Goal: Task Accomplishment & Management: Manage account settings

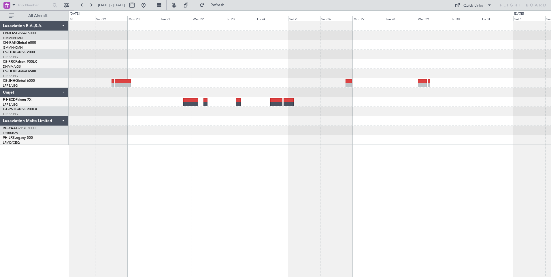
click at [148, 7] on button at bounding box center [143, 5] width 9 height 9
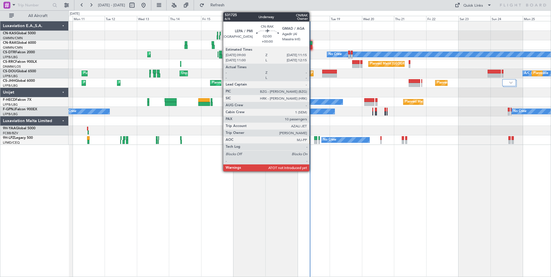
click at [312, 45] on div at bounding box center [310, 47] width 3 height 4
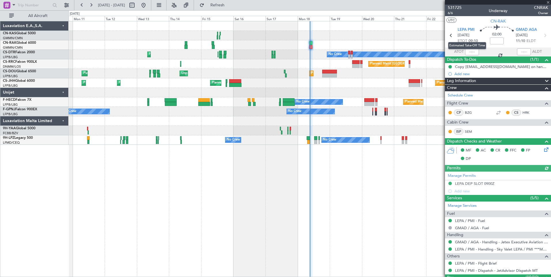
type input "[PERSON_NAME] ([PERSON_NAME])"
click at [473, 52] on input "text" at bounding box center [472, 51] width 14 height 7
type input "09:14"
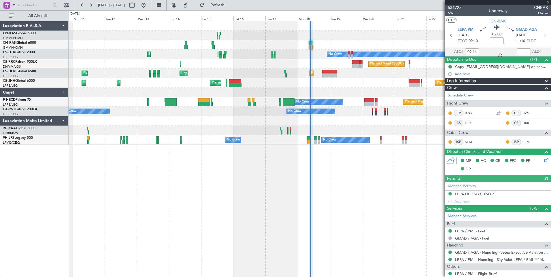
type input "[PERSON_NAME] ([PERSON_NAME])"
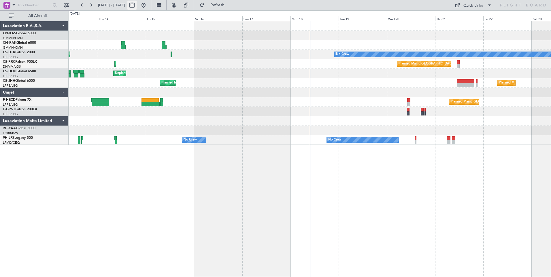
click at [137, 8] on button at bounding box center [131, 5] width 9 height 9
select select "8"
select select "2025"
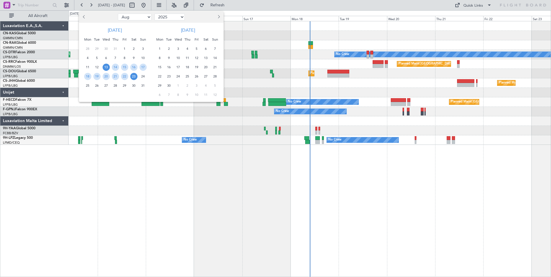
click at [104, 67] on span "13" at bounding box center [106, 67] width 7 height 7
click at [106, 84] on span "27" at bounding box center [106, 85] width 7 height 7
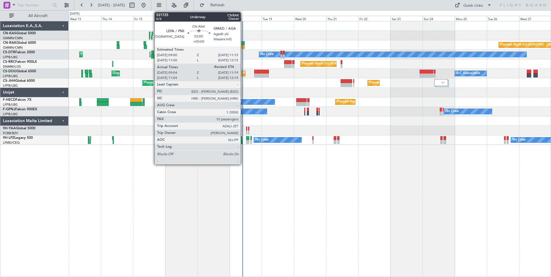
click at [243, 47] on div at bounding box center [243, 47] width 3 height 4
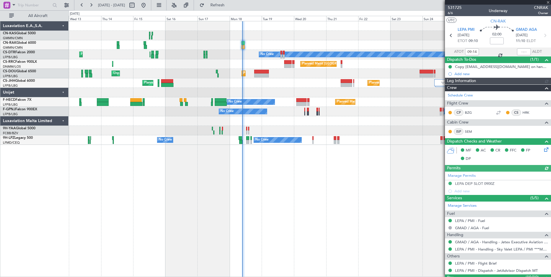
type input "[PERSON_NAME] ([PERSON_NAME])"
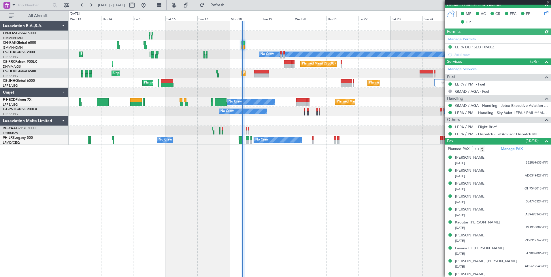
scroll to position [143, 0]
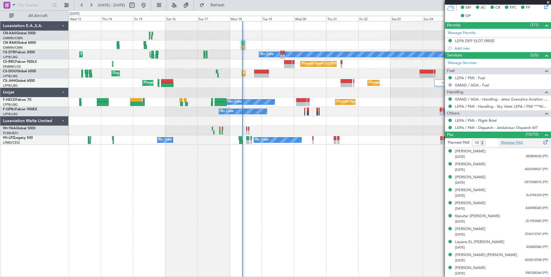
click at [515, 144] on link "Manage PAX" at bounding box center [512, 143] width 22 height 6
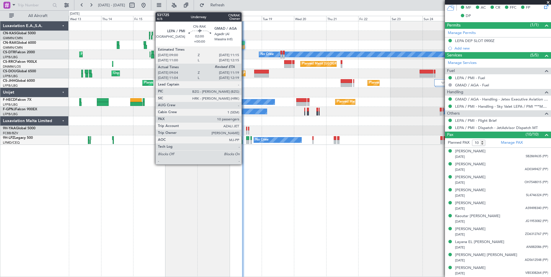
click at [244, 44] on div at bounding box center [243, 43] width 3 height 4
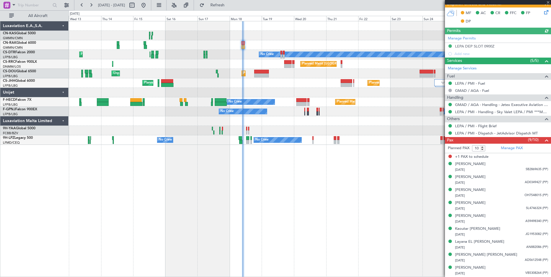
scroll to position [0, 0]
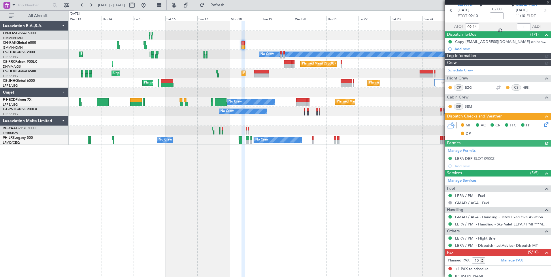
type input "[PERSON_NAME] ([PERSON_NAME])"
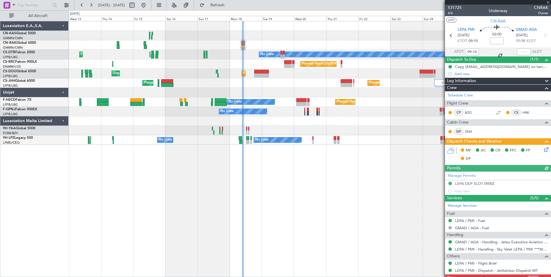
click at [544, 150] on icon at bounding box center [545, 148] width 5 height 5
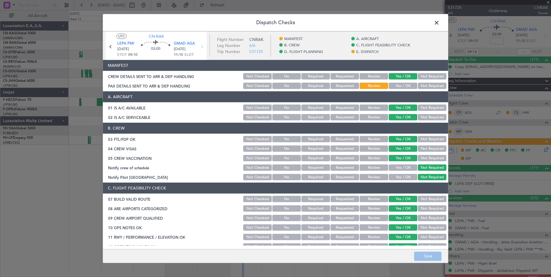
click at [400, 86] on button "Yes / OK" at bounding box center [403, 86] width 29 height 6
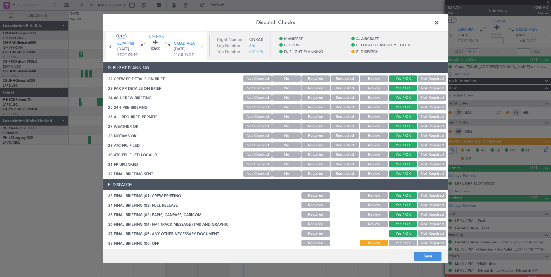
scroll to position [336, 0]
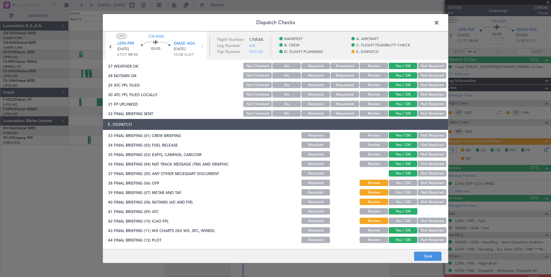
click at [392, 183] on button "Yes / OK" at bounding box center [403, 183] width 29 height 6
click at [398, 191] on button "Yes / OK" at bounding box center [403, 192] width 29 height 6
click at [401, 201] on button "Yes / OK" at bounding box center [403, 202] width 29 height 6
click at [403, 224] on button "Yes / OK" at bounding box center [403, 221] width 29 height 6
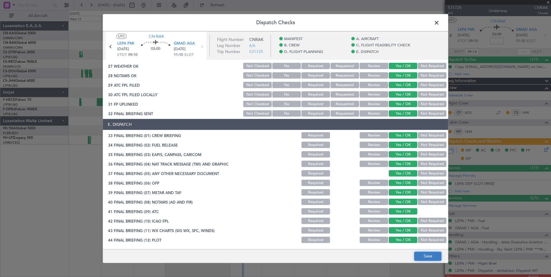
click at [424, 259] on button "Save" at bounding box center [427, 256] width 27 height 9
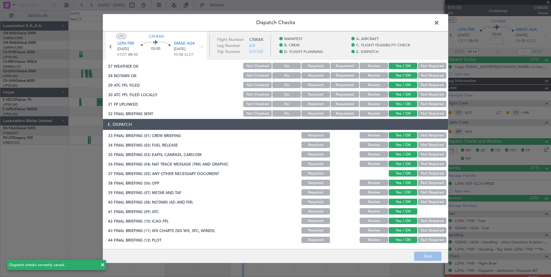
click at [440, 23] on span at bounding box center [440, 24] width 0 height 12
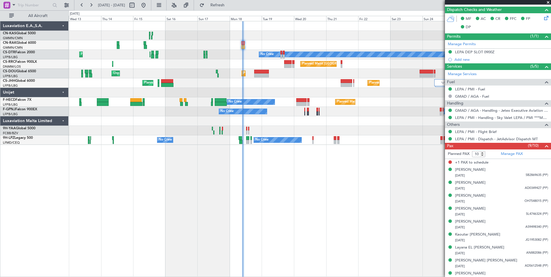
scroll to position [137, 0]
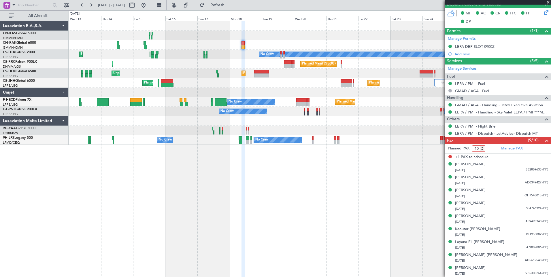
click at [478, 151] on input "10" at bounding box center [478, 149] width 13 height 6
type input "9"
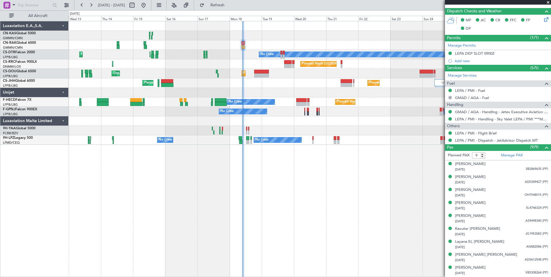
scroll to position [130, 0]
type input "[PERSON_NAME] ([PERSON_NAME])"
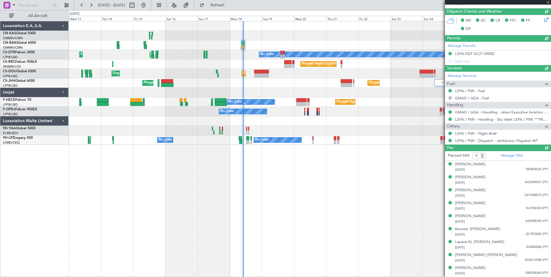
type input "[PERSON_NAME] ([PERSON_NAME])"
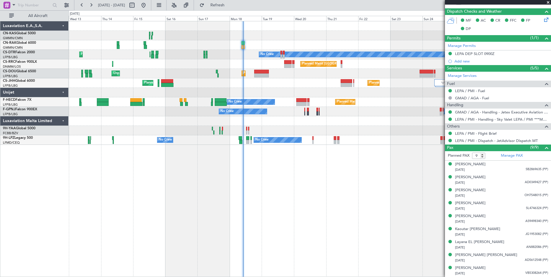
click at [548, 1] on span at bounding box center [549, 2] width 6 height 5
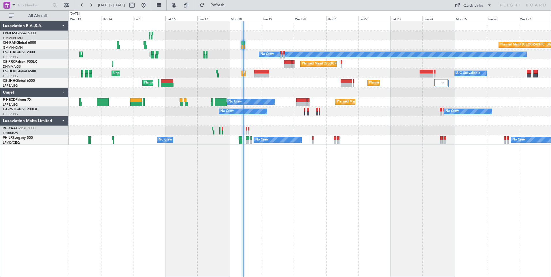
type input "0"
click at [476, 5] on div "Quick Links" at bounding box center [474, 6] width 20 height 6
click at [459, 36] on button "Crew Board" at bounding box center [473, 33] width 43 height 14
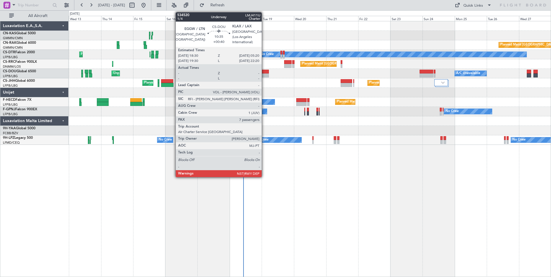
click at [264, 72] on div at bounding box center [261, 72] width 15 height 4
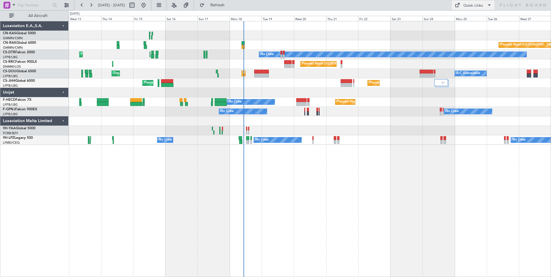
click at [463, 7] on button "Quick Links" at bounding box center [473, 5] width 43 height 9
click at [470, 31] on button "Crew Board" at bounding box center [473, 33] width 43 height 14
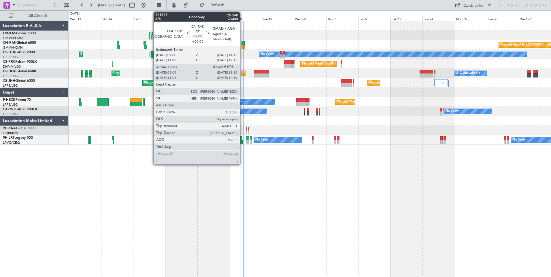
click at [242, 46] on div at bounding box center [243, 47] width 3 height 4
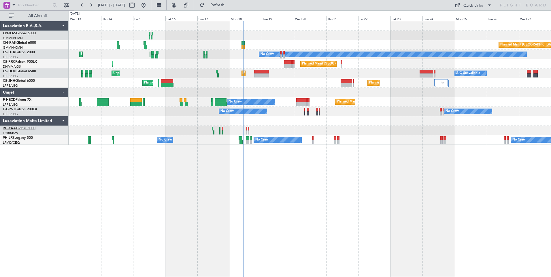
click at [25, 130] on link "9H-YAA Global 5000" at bounding box center [19, 128] width 33 height 3
